Goal: Information Seeking & Learning: Check status

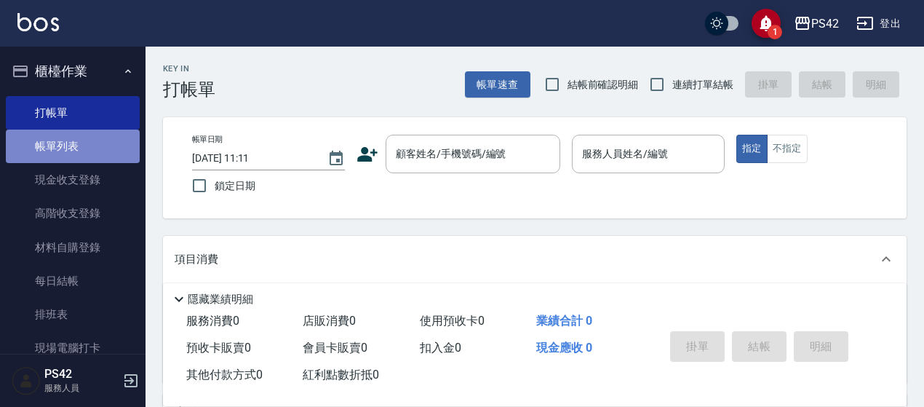
click at [106, 135] on link "帳單列表" at bounding box center [73, 146] width 134 height 33
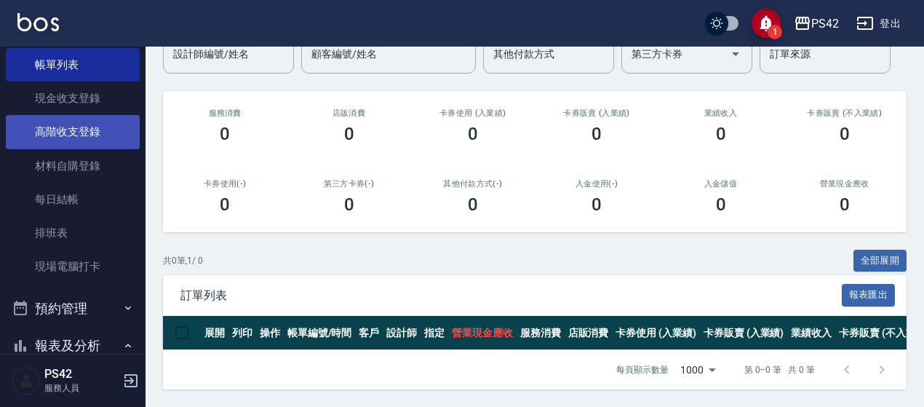
scroll to position [291, 0]
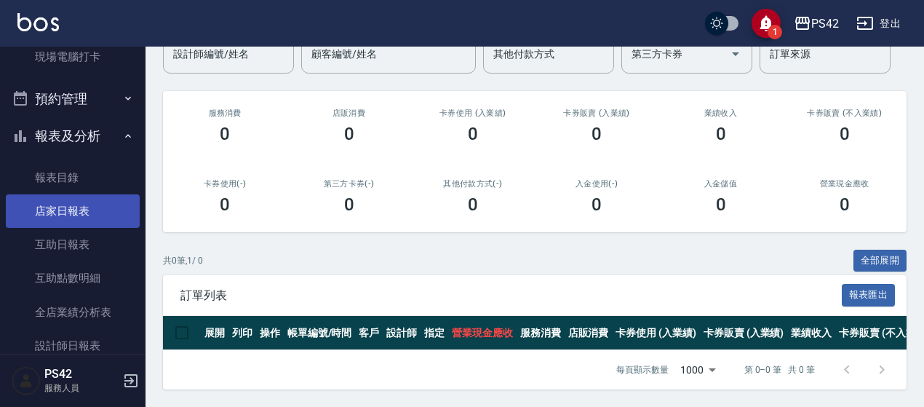
click at [95, 212] on link "店家日報表" at bounding box center [73, 210] width 134 height 33
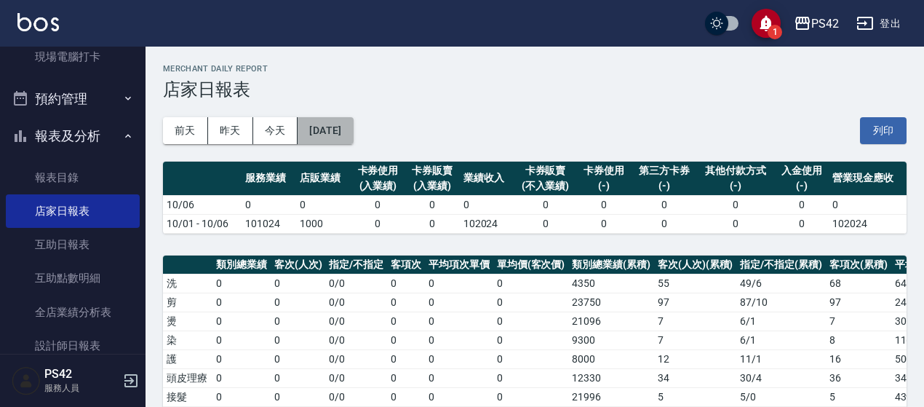
click at [321, 133] on button "[DATE]" at bounding box center [325, 130] width 55 height 27
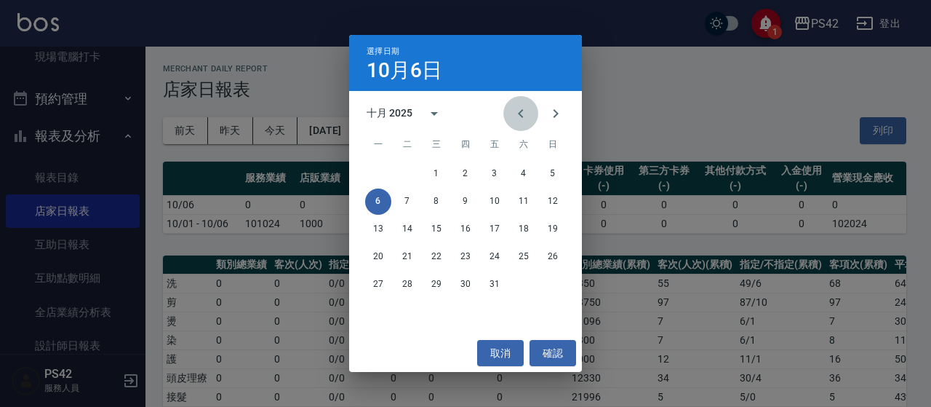
click at [525, 120] on icon "Previous month" at bounding box center [520, 113] width 17 height 17
click at [441, 191] on button "10" at bounding box center [436, 201] width 26 height 26
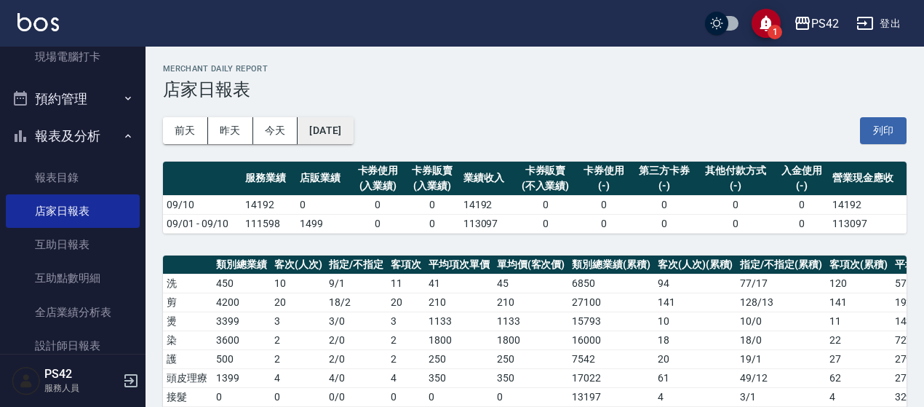
click at [340, 123] on button "[DATE]" at bounding box center [325, 130] width 55 height 27
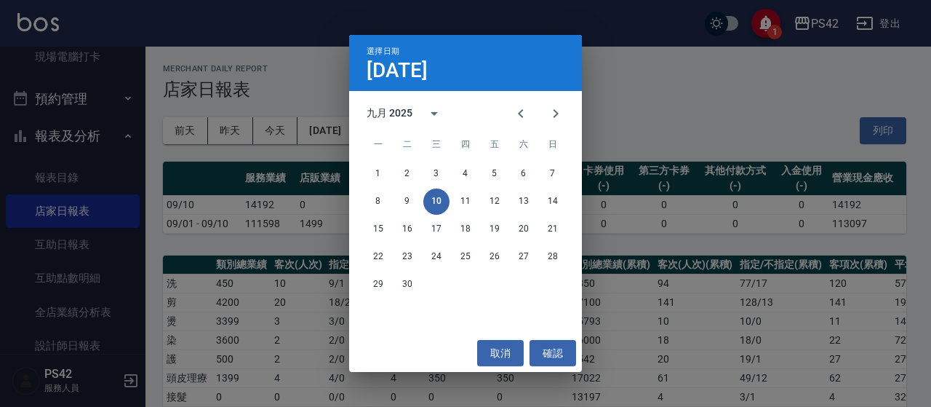
click at [310, 95] on div "選擇日期 [DATE] 九月 2025 一 二 三 四 五 六 日 1 2 3 4 5 6 7 8 9 10 11 12 13 14 15 16 17 18 …" at bounding box center [465, 203] width 931 height 407
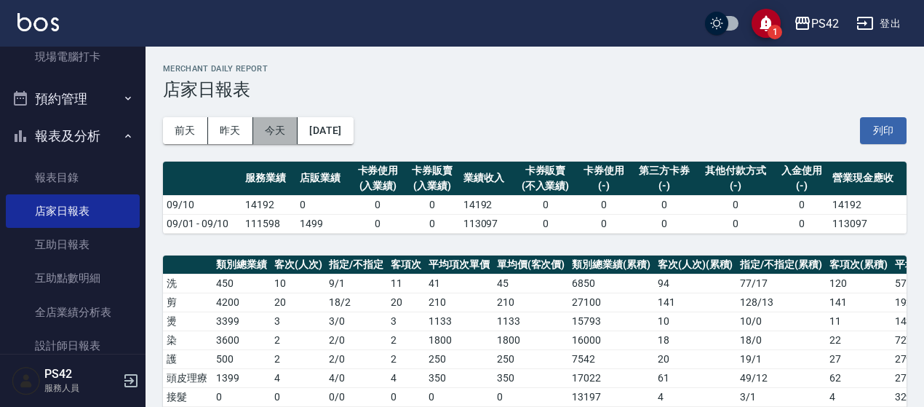
click at [269, 135] on button "今天" at bounding box center [275, 130] width 45 height 27
